Goal: Navigation & Orientation: Find specific page/section

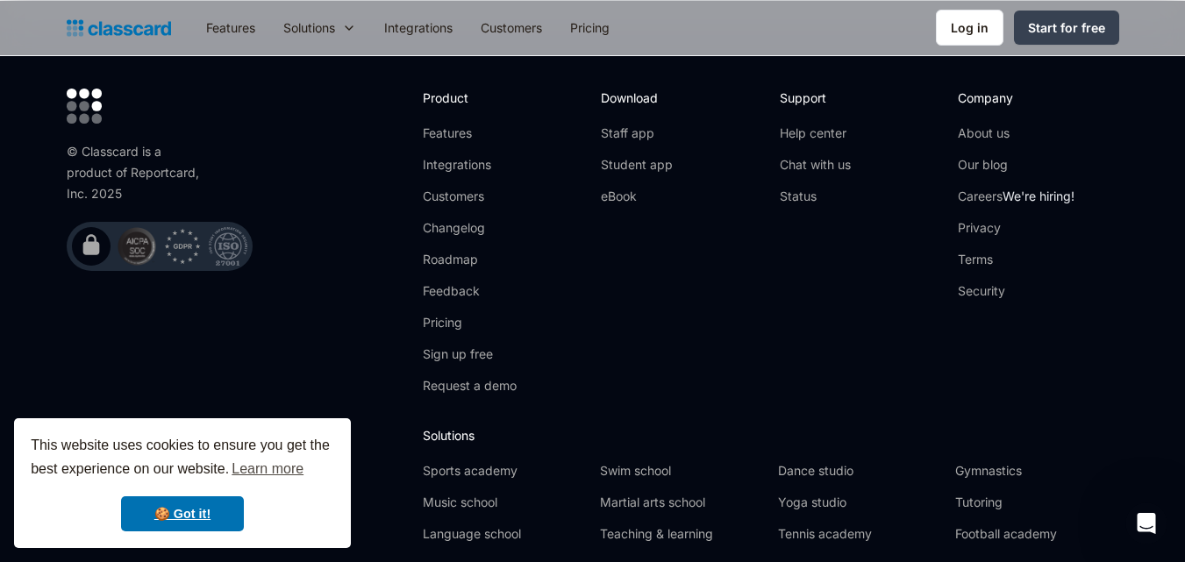
scroll to position [5727, 0]
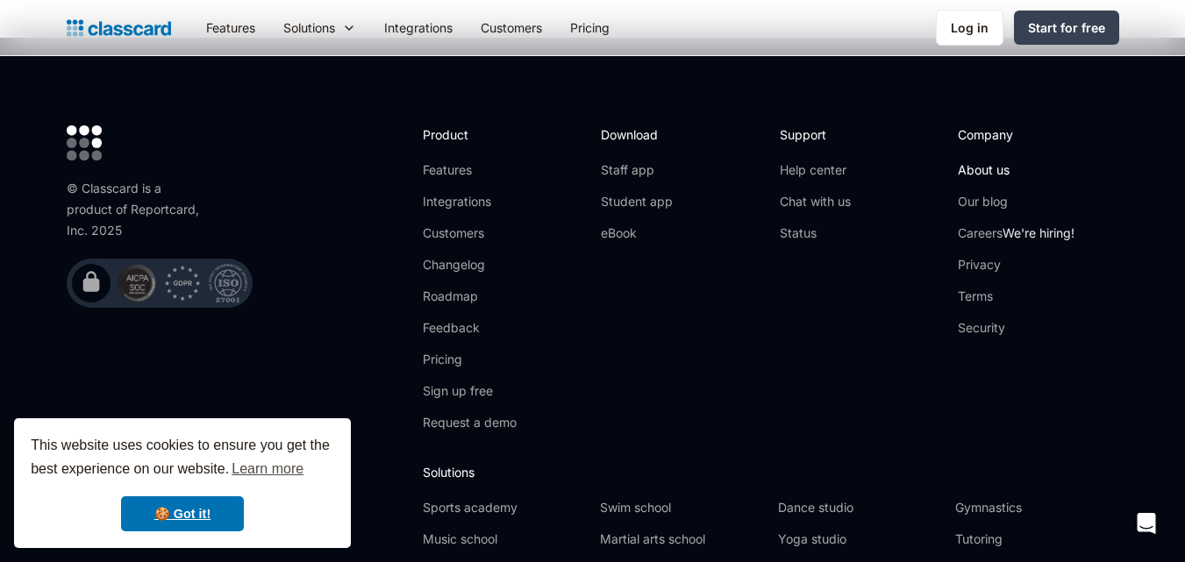
click at [965, 161] on link "About us" at bounding box center [1016, 170] width 117 height 18
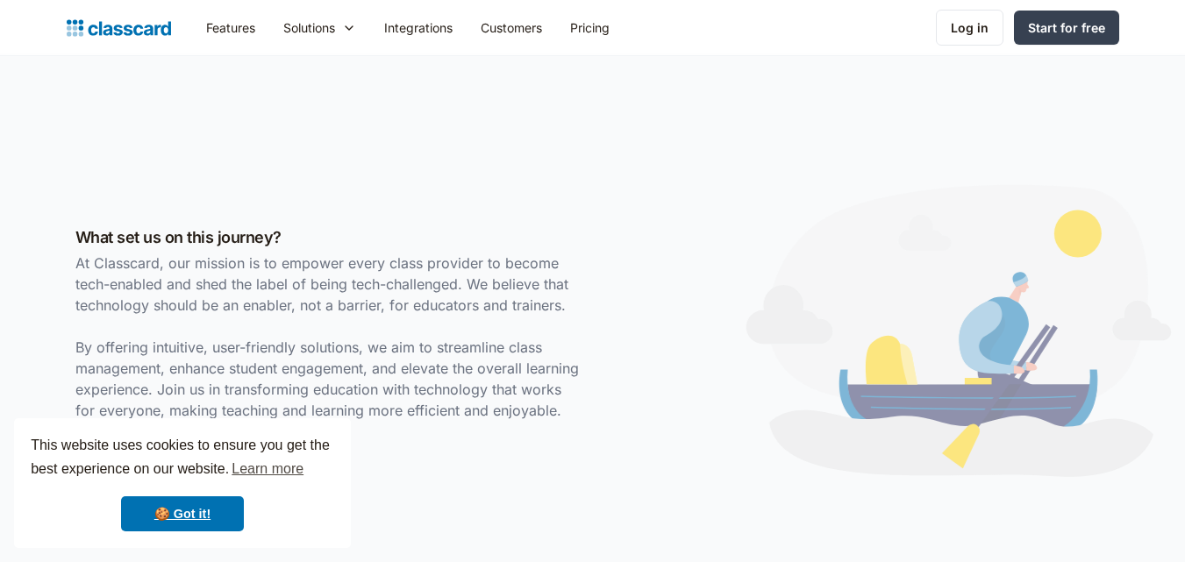
scroll to position [439, 0]
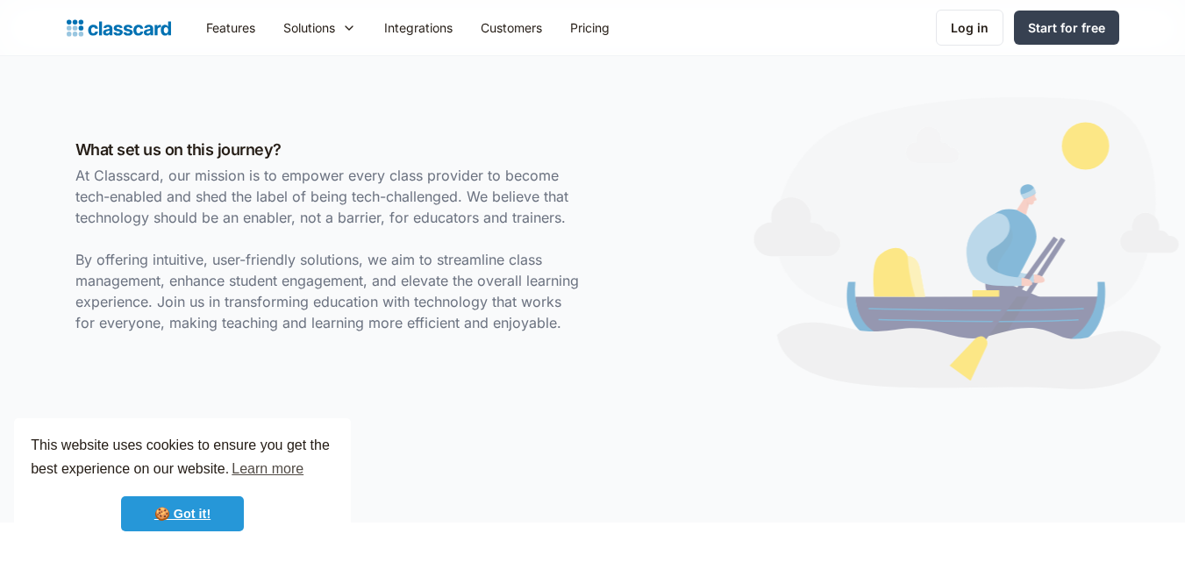
click at [218, 515] on link "🍪 Got it!" at bounding box center [182, 514] width 123 height 35
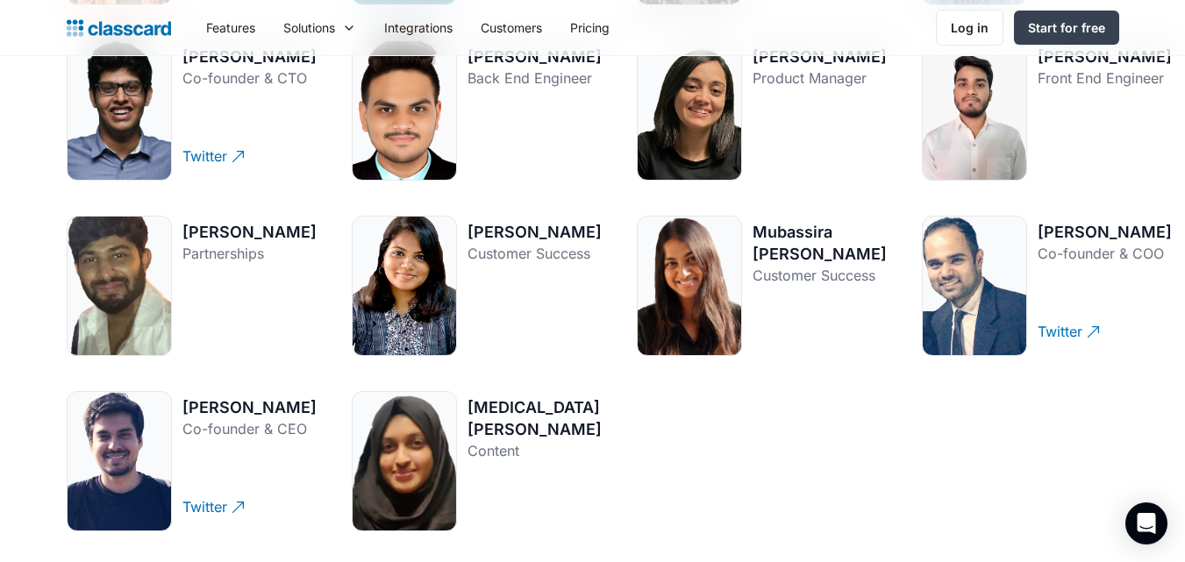
scroll to position [2457, 0]
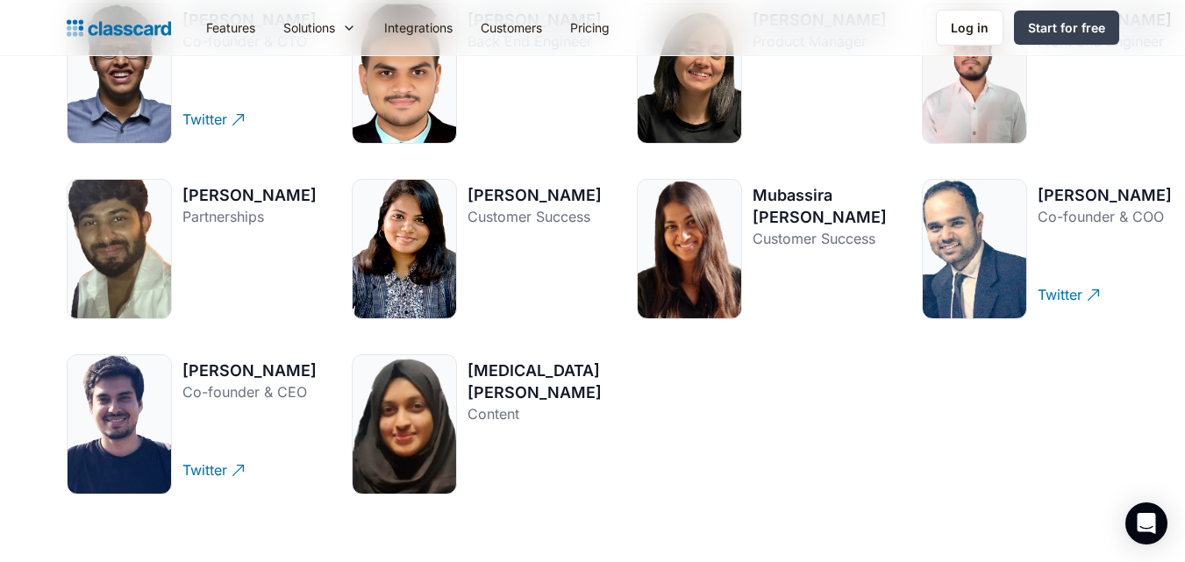
drag, startPoint x: 425, startPoint y: 287, endPoint x: 452, endPoint y: 253, distance: 43.7
drag, startPoint x: 452, startPoint y: 253, endPoint x: 482, endPoint y: 77, distance: 178.0
click at [482, 77] on div "Jay Busa Back End Engineer Twitter" at bounding box center [535, 76] width 134 height 135
